Goal: Connect with others: Connect with others

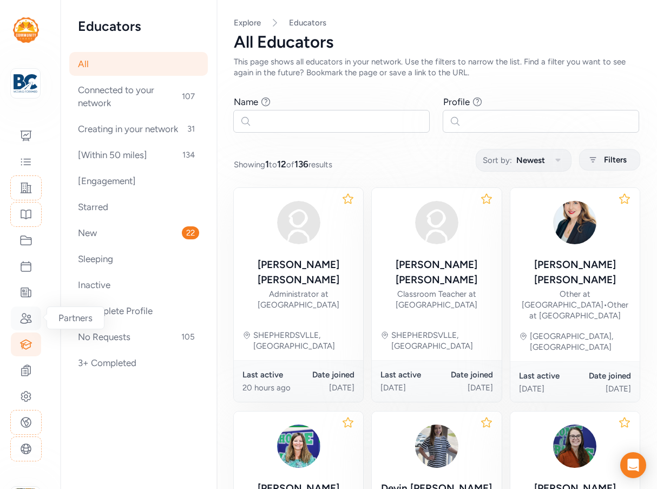
click at [23, 318] on icon at bounding box center [25, 318] width 13 height 13
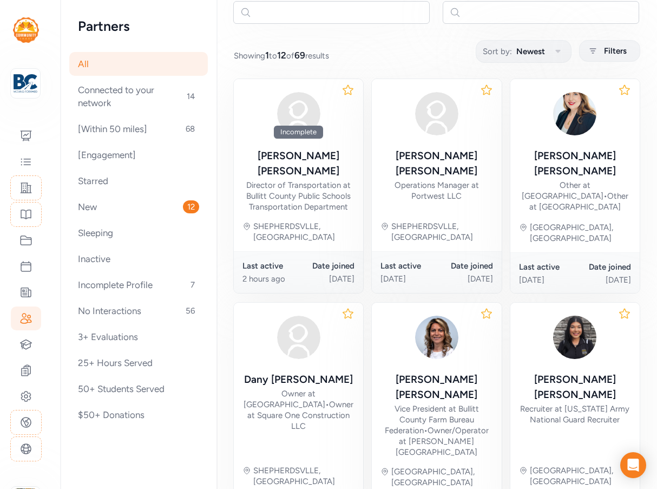
scroll to position [108, 0]
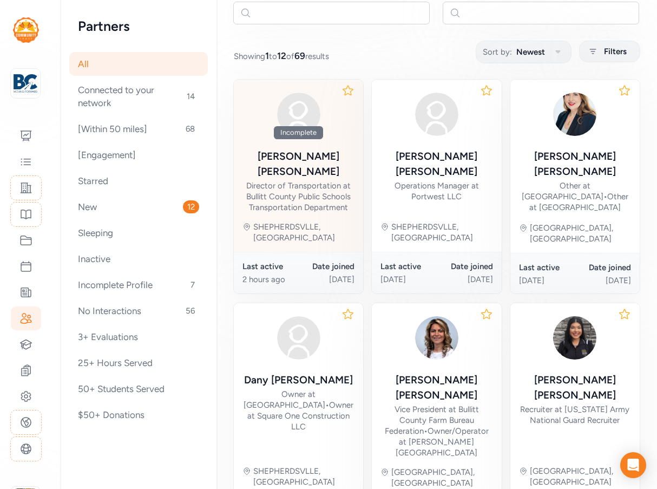
click at [317, 180] on div "Director of Transportation at Bullitt County Public Schools Transportation Depa…" at bounding box center [298, 196] width 112 height 32
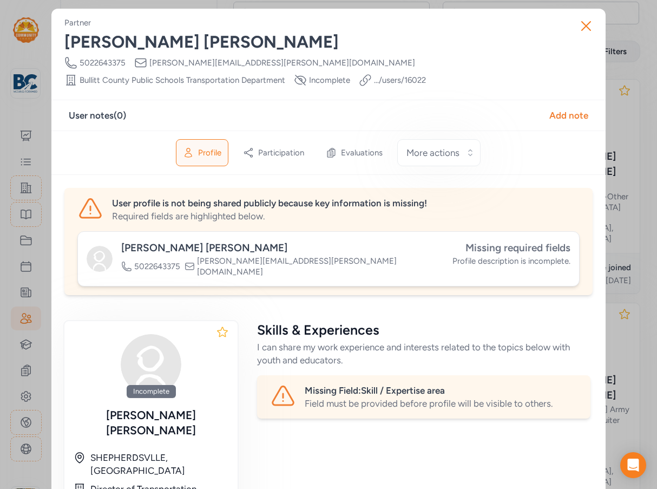
click at [536, 246] on span "Missing required fields" at bounding box center [517, 247] width 105 height 12
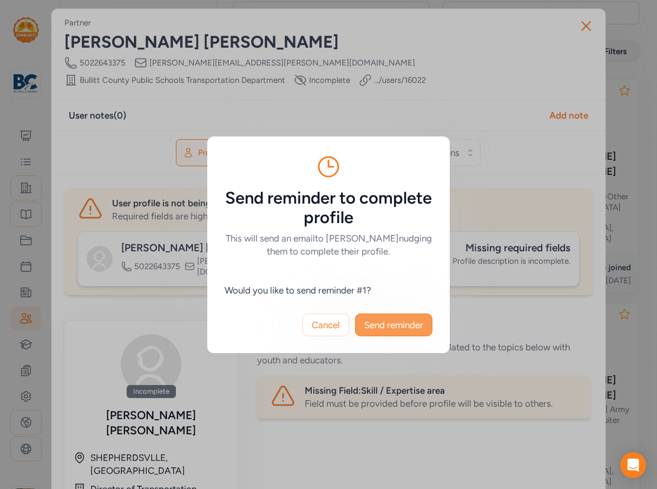
click at [381, 322] on span "Send reminder" at bounding box center [393, 324] width 59 height 13
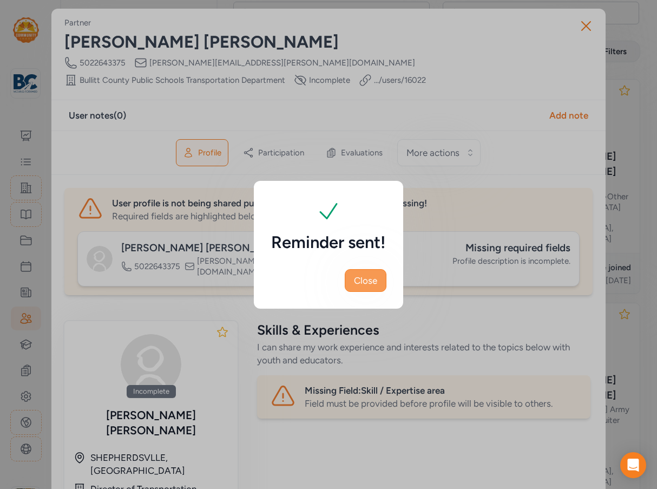
click at [372, 281] on span "Close" at bounding box center [365, 280] width 23 height 13
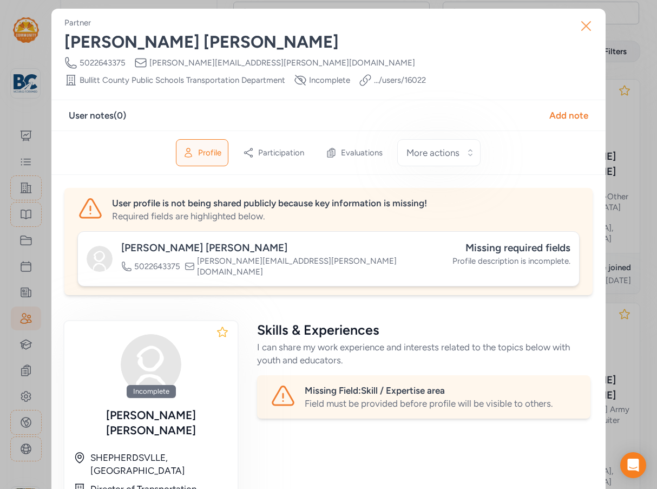
click at [589, 23] on icon "button" at bounding box center [585, 25] width 17 height 17
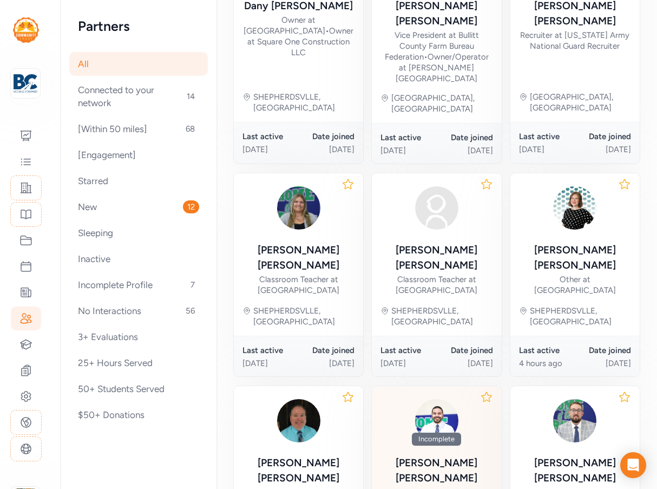
scroll to position [564, 0]
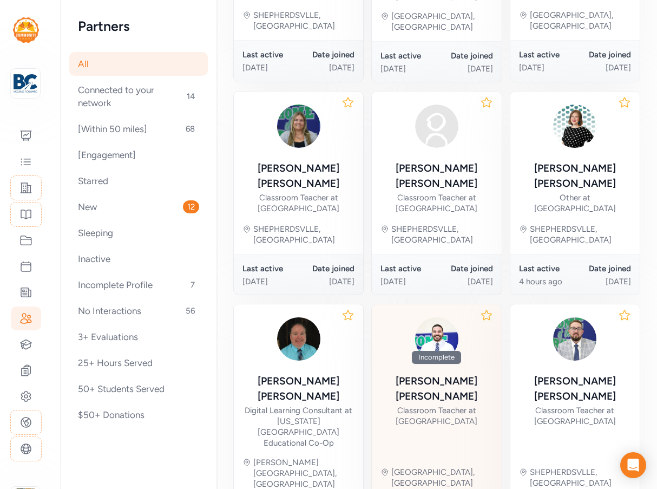
click at [456, 405] on div "Classroom Teacher at [GEOGRAPHIC_DATA]" at bounding box center [436, 416] width 112 height 22
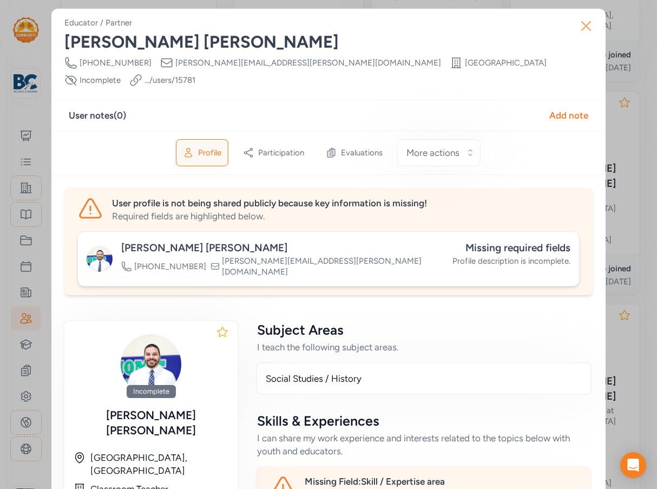
click at [579, 24] on icon "button" at bounding box center [585, 25] width 17 height 17
